Goal: Find specific page/section: Find specific page/section

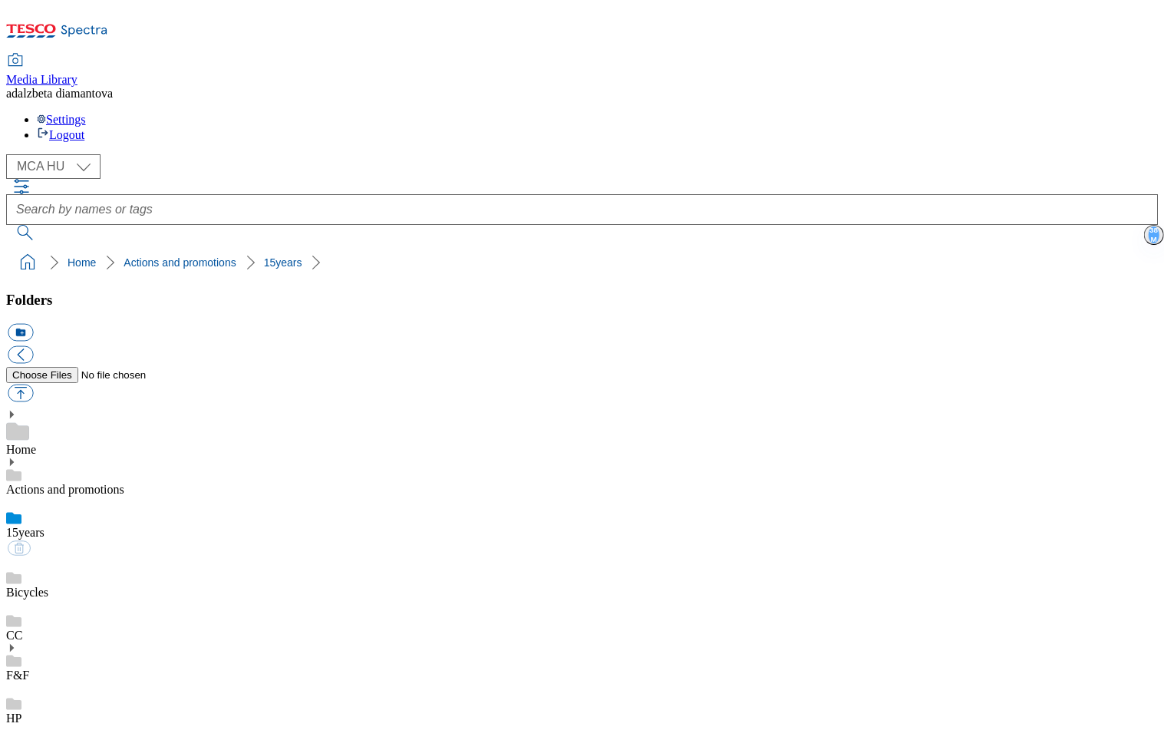
select select "flare-mca-hu"
click at [64, 682] on div "HP" at bounding box center [582, 703] width 1152 height 43
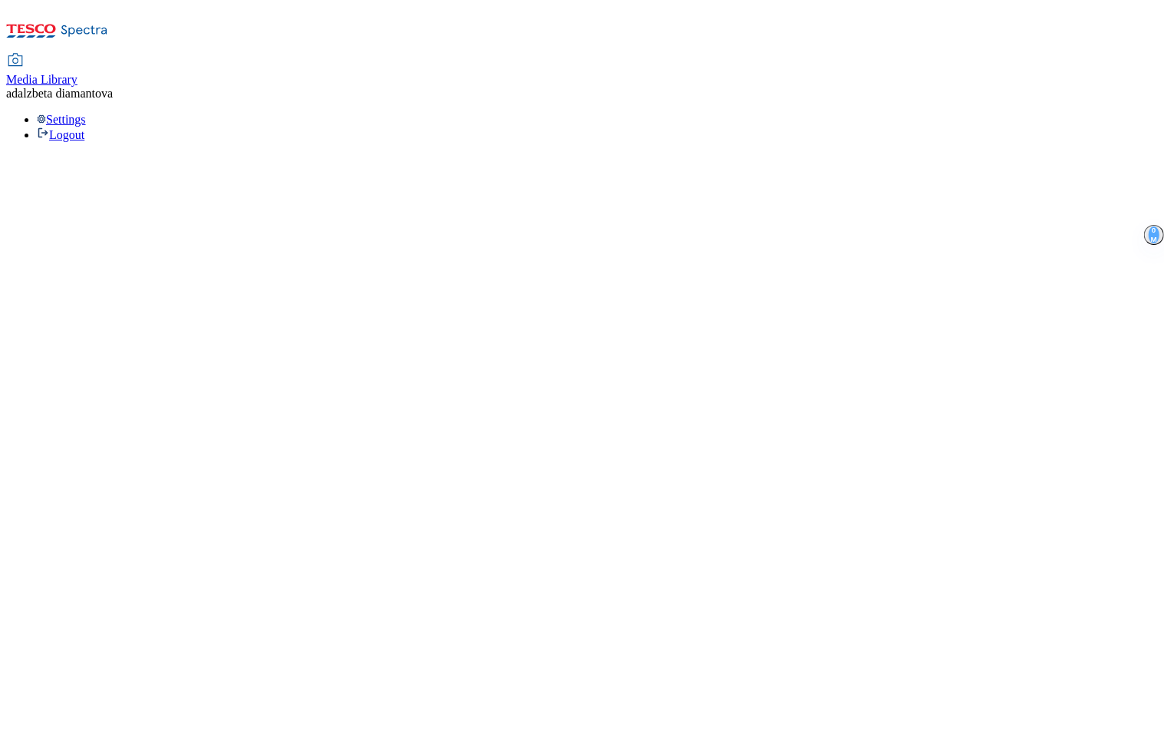
select select "flare-mca-hu"
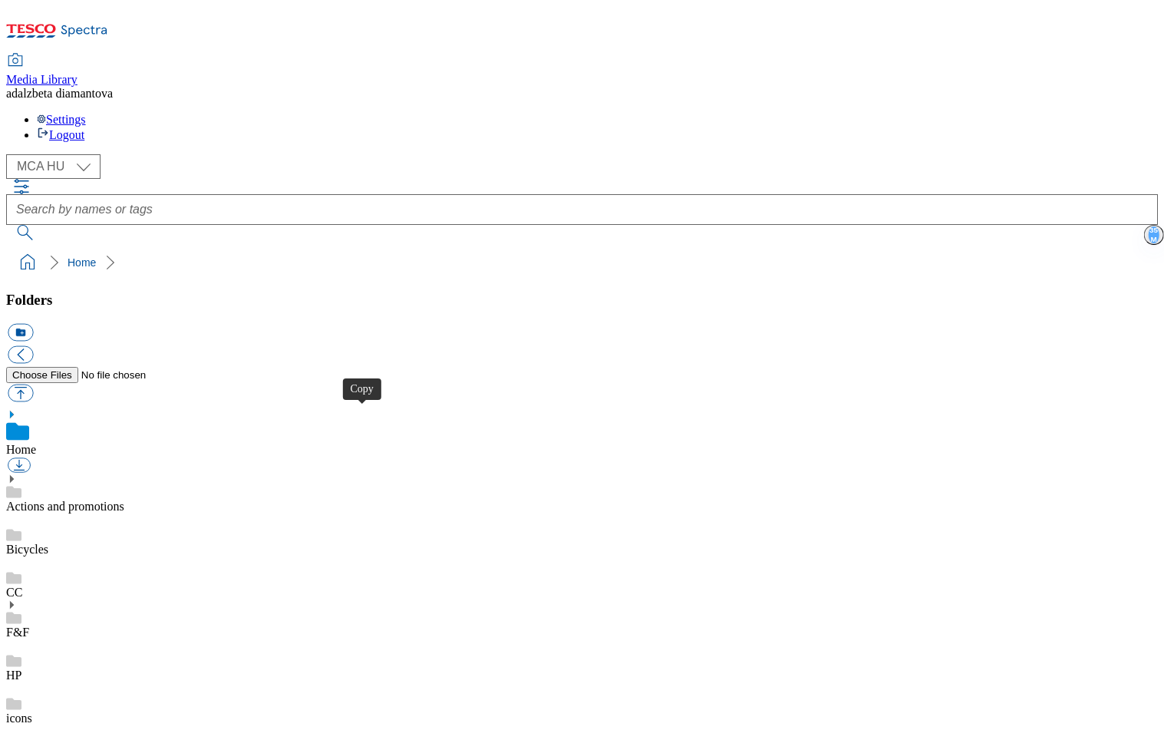
drag, startPoint x: 551, startPoint y: 412, endPoint x: 559, endPoint y: 368, distance: 44.5
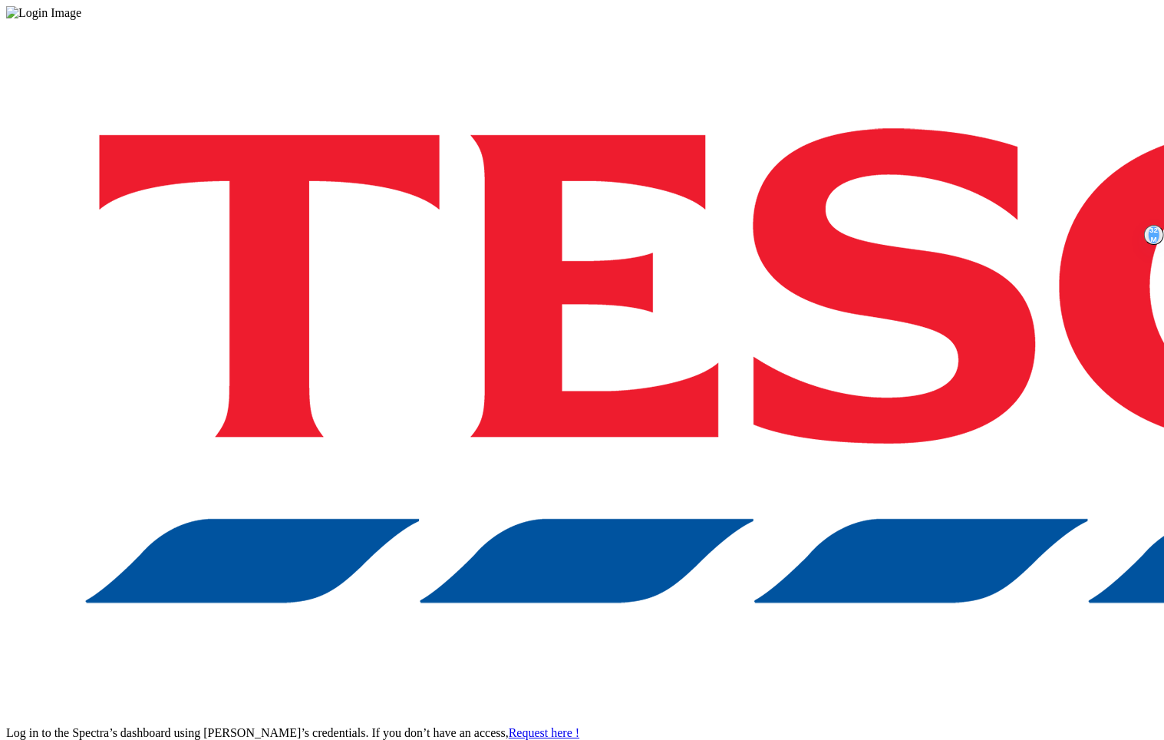
click at [879, 401] on div "Log in to the Spectra’s dashboard using [PERSON_NAME]’s credentials. If you don…" at bounding box center [582, 401] width 1152 height 763
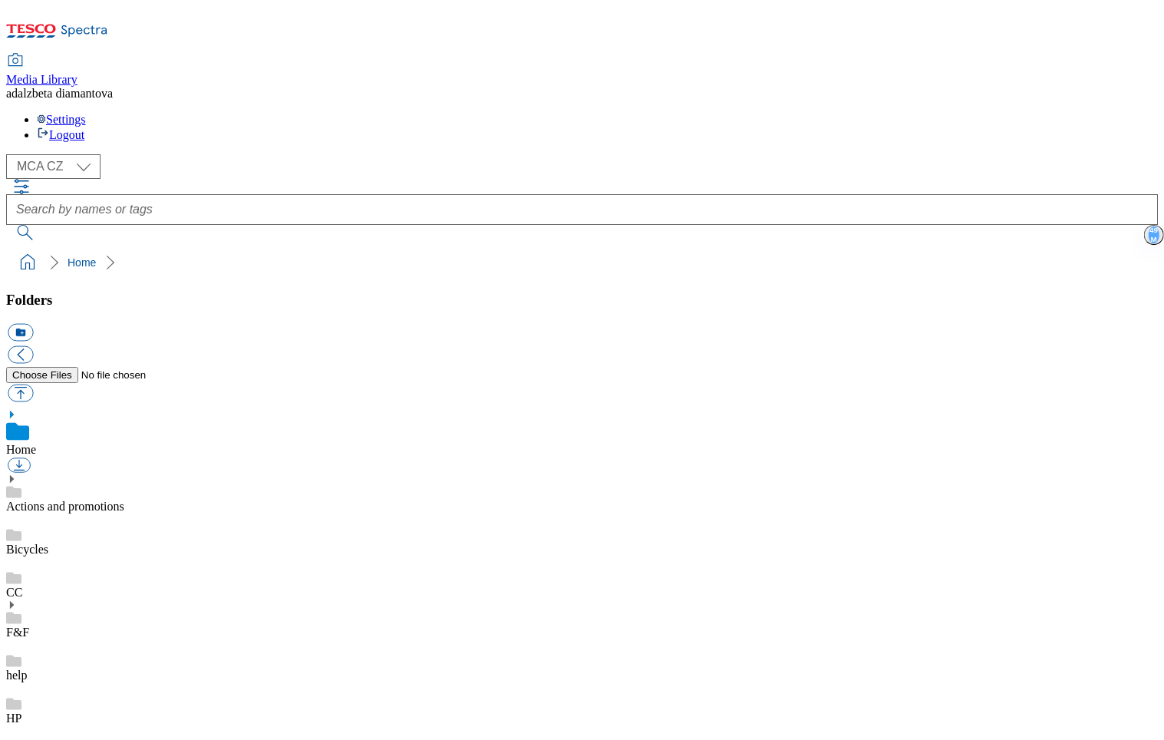
click at [21, 711] on link "HP" at bounding box center [13, 717] width 15 height 13
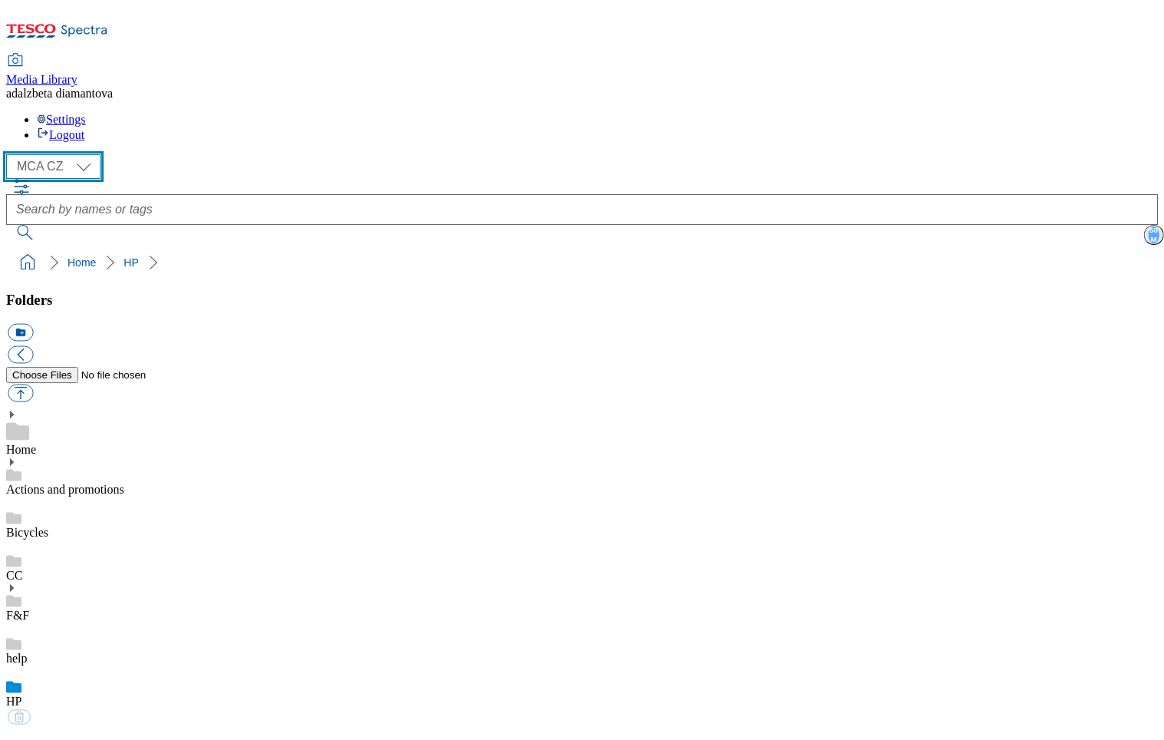
click at [81, 154] on select "MCA CZ MCA HU MCA SK" at bounding box center [53, 166] width 94 height 25
select select "flare-mca-hu"
click at [11, 154] on select "MCA CZ MCA HU MCA SK" at bounding box center [53, 166] width 94 height 25
click at [101, 682] on div "icons" at bounding box center [582, 703] width 1152 height 43
click at [21, 651] on link "HP" at bounding box center [13, 657] width 15 height 13
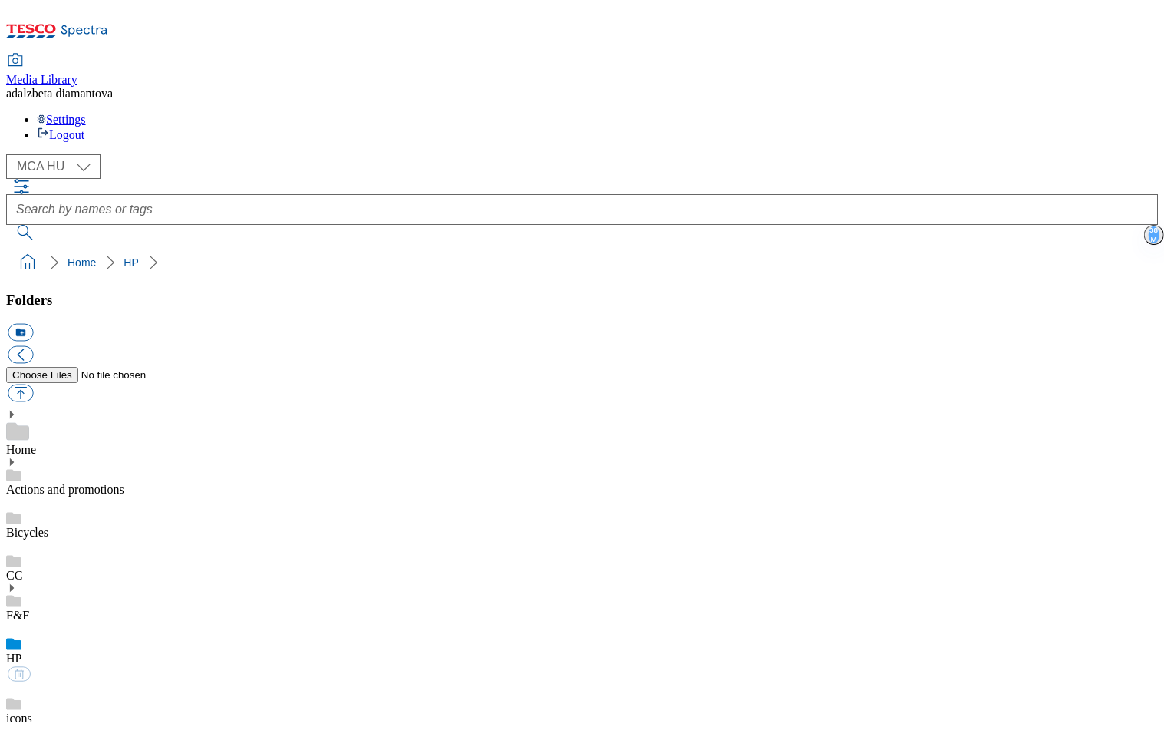
scroll to position [767, 0]
click at [17, 457] on icon at bounding box center [11, 462] width 11 height 11
click at [83, 483] on link "Actions and promotions" at bounding box center [65, 489] width 118 height 13
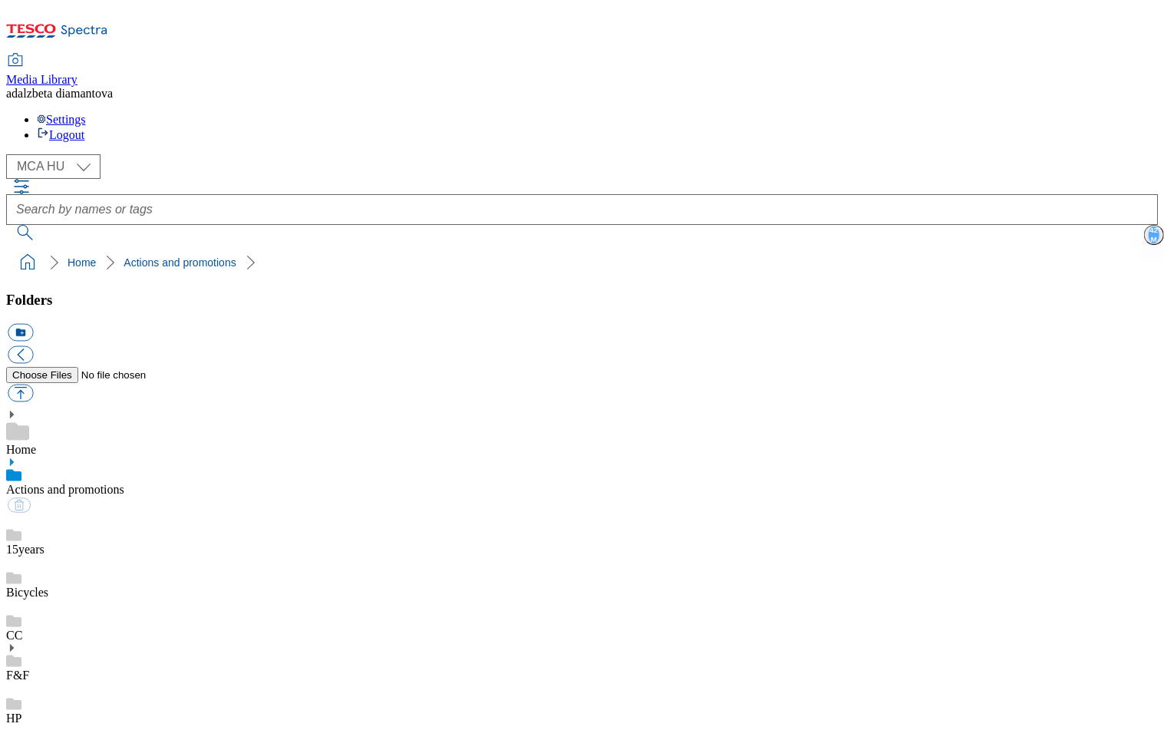
scroll to position [334, 0]
click at [89, 682] on div "HP" at bounding box center [582, 703] width 1152 height 43
